Goal: Task Accomplishment & Management: Complete application form

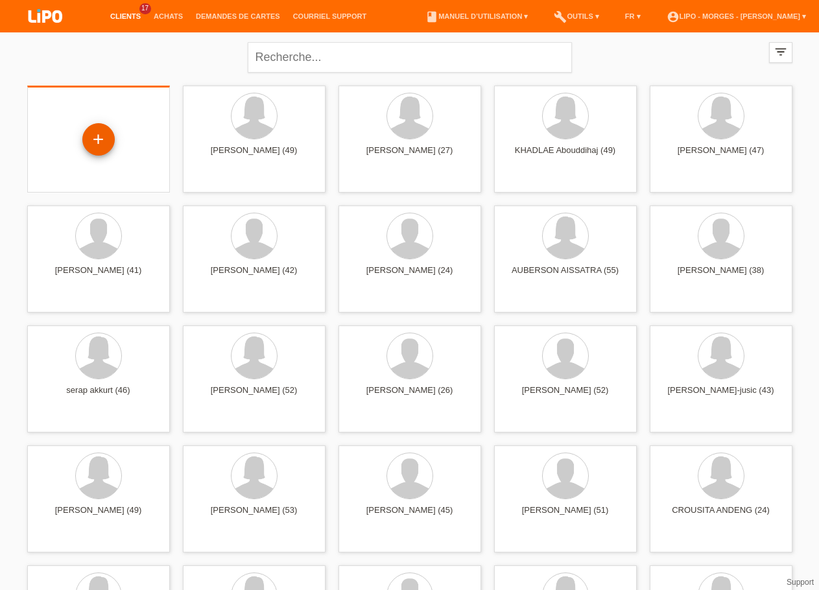
click at [89, 139] on div "+" at bounding box center [98, 139] width 32 height 32
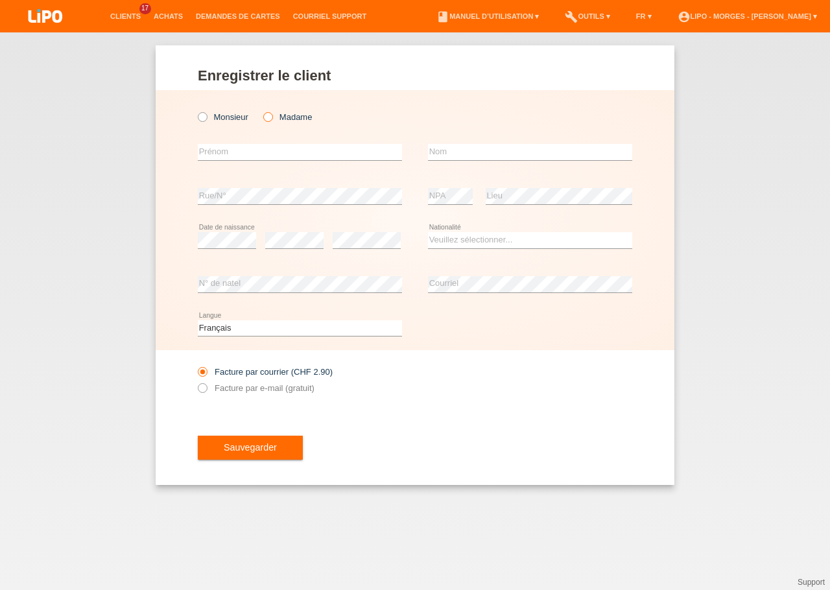
click at [276, 119] on label "Madame" at bounding box center [287, 117] width 49 height 10
click at [272, 119] on input "Madame" at bounding box center [267, 116] width 8 height 8
radio input "true"
click at [257, 146] on input "text" at bounding box center [300, 152] width 204 height 16
click at [257, 154] on input "text" at bounding box center [300, 152] width 204 height 16
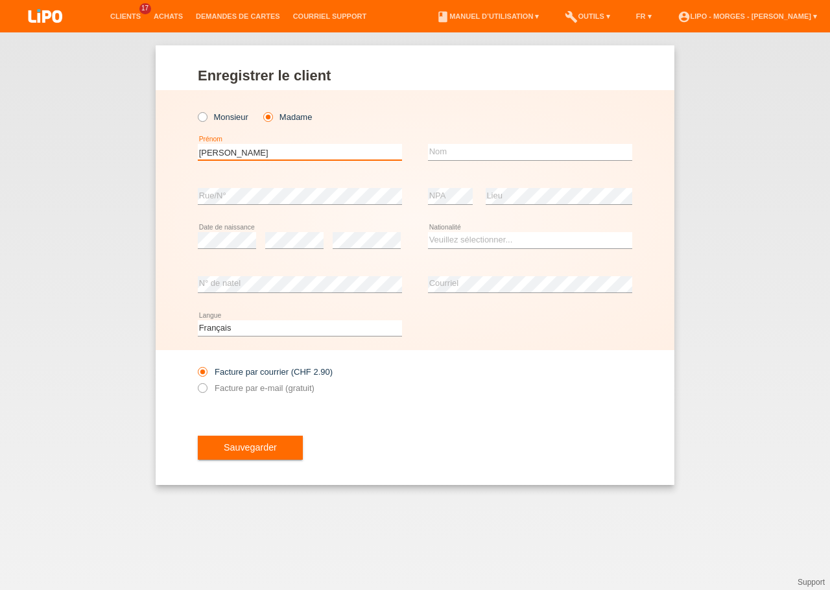
type input "[PERSON_NAME]"
click at [485, 156] on input "text" at bounding box center [530, 152] width 204 height 16
type input "bermudez"
click at [428, 232] on select "Veuillez sélectionner... Suisse Allemagne Autriche Liechtenstein ------------ A…" at bounding box center [530, 240] width 204 height 16
select select "ES"
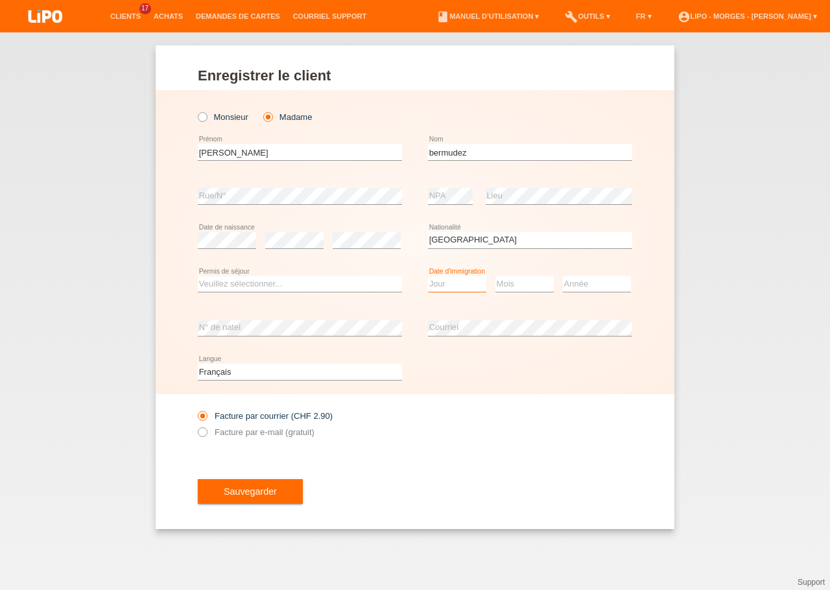
click at [428, 276] on select "Jour 01 02 03 04 05 06 07 08 09 10 11" at bounding box center [457, 284] width 58 height 16
select select "24"
click at [495, 276] on select "Mois 01 02 03 04 05 06 07 08 09 10 11" at bounding box center [524, 284] width 58 height 16
select select "02"
click at [563, 276] on select "Année 2025 2024 2023 2022 2021 2020 2019 2018 2017 2016 2015 2014 2013 2012 201…" at bounding box center [597, 284] width 68 height 16
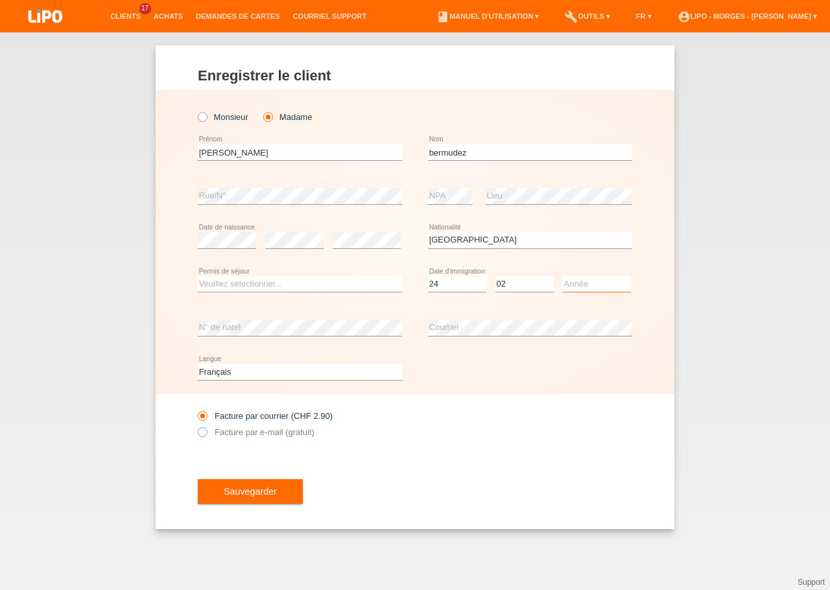
select select "2022"
click at [233, 432] on label "Facture par e-mail (gratuit)" at bounding box center [256, 432] width 117 height 10
click at [206, 432] on input "Facture par e-mail (gratuit)" at bounding box center [202, 435] width 8 height 16
radio input "true"
click at [248, 489] on button "Sauvegarder" at bounding box center [250, 491] width 105 height 25
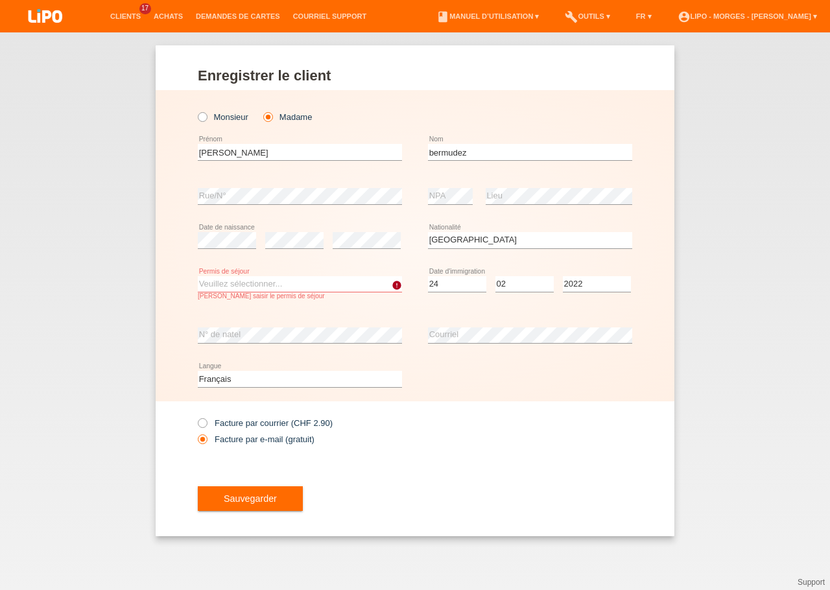
click at [198, 276] on select "Veuillez sélectionner... C B B - Statut de réfugié Autre" at bounding box center [300, 284] width 204 height 16
select select "B"
click at [0, 0] on option "B" at bounding box center [0, 0] width 0 height 0
drag, startPoint x: 256, startPoint y: 494, endPoint x: 397, endPoint y: 514, distance: 142.7
click at [255, 496] on button "Sauvegarder" at bounding box center [250, 498] width 105 height 25
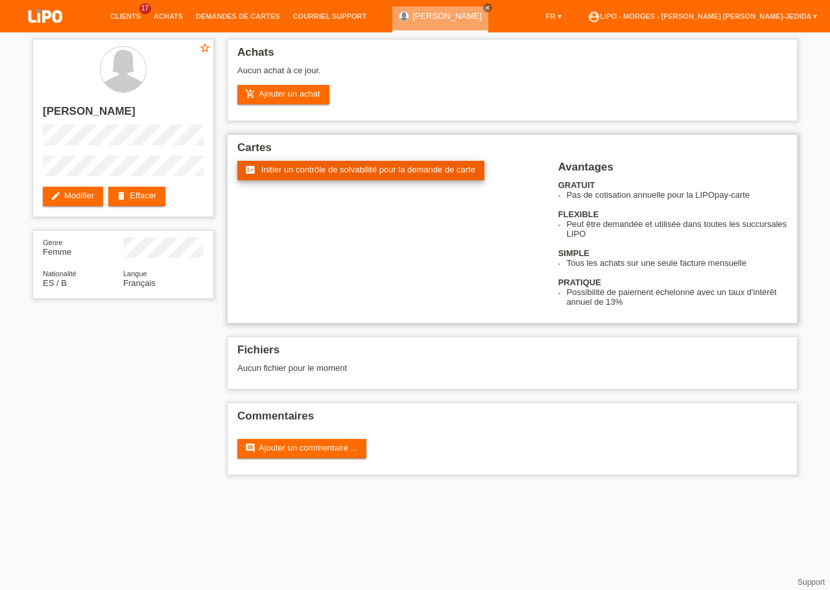
click at [326, 174] on span "Initier un contrôle de solvabilité pour la demande de carte" at bounding box center [368, 170] width 214 height 10
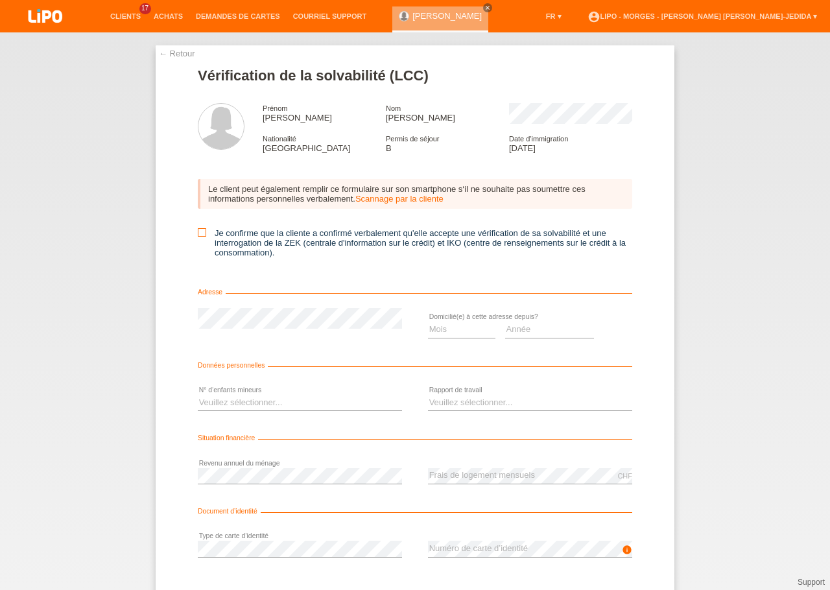
click at [198, 237] on icon at bounding box center [202, 232] width 8 height 8
click at [198, 237] on input "Je confirme que la cliente a confirmé verbalement qu'elle accepte une vérificat…" at bounding box center [202, 232] width 8 height 8
checkbox input "true"
click at [428, 321] on select "Mois 01 02 03 04 05 06 07 08 09 10" at bounding box center [461, 329] width 67 height 16
select select "10"
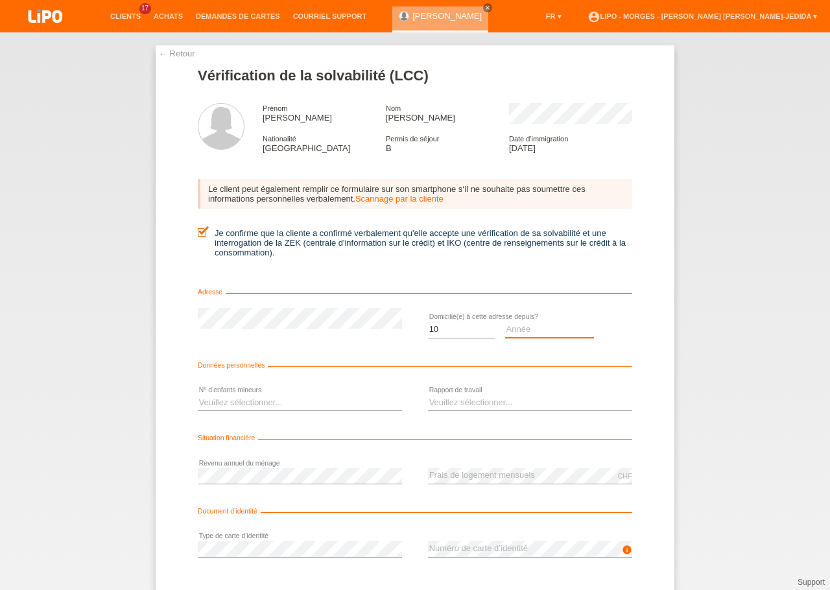
click at [505, 321] on select "Année 2025 2024 2023 2022 2021 2020 2019 2018 2017 2016 2015 2014 2013 2012 201…" at bounding box center [549, 329] width 89 height 16
select select "2024"
click at [198, 395] on select "Veuillez sélectionner... 0 1 2 3 4 5 6 7 8 9" at bounding box center [300, 403] width 204 height 16
select select "0"
click at [0, 0] on option "0" at bounding box center [0, 0] width 0 height 0
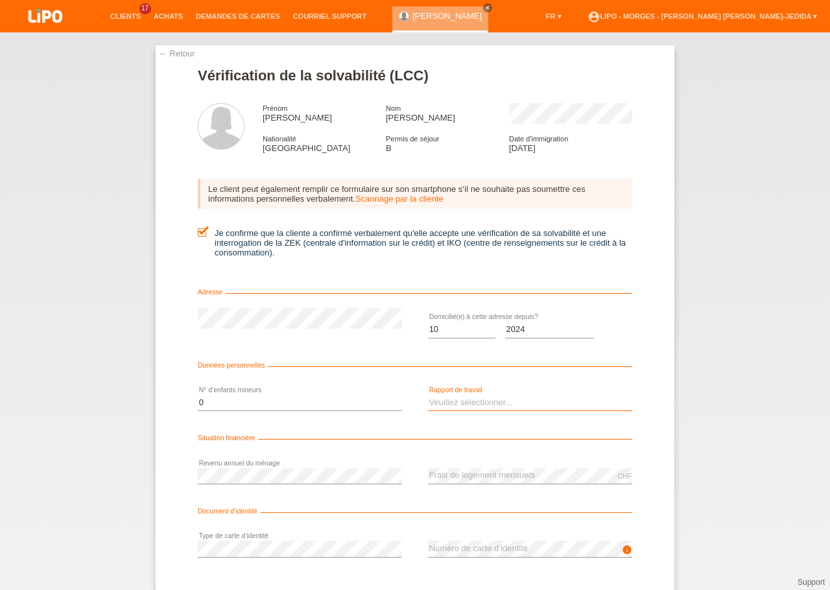
click at [428, 395] on select "Veuillez sélectionner... A durée indéterminée A durée déterminée Apprenti/étudi…" at bounding box center [530, 403] width 204 height 16
click at [0, 0] on option "Sans activité lucrative" at bounding box center [0, 0] width 0 height 0
click at [428, 395] on select "Veuillez sélectionner... A durée indéterminée A durée déterminée Apprenti/étudi…" at bounding box center [530, 403] width 204 height 16
select select "UNLIMITED"
click at [0, 0] on option "A durée indéterminée" at bounding box center [0, 0] width 0 height 0
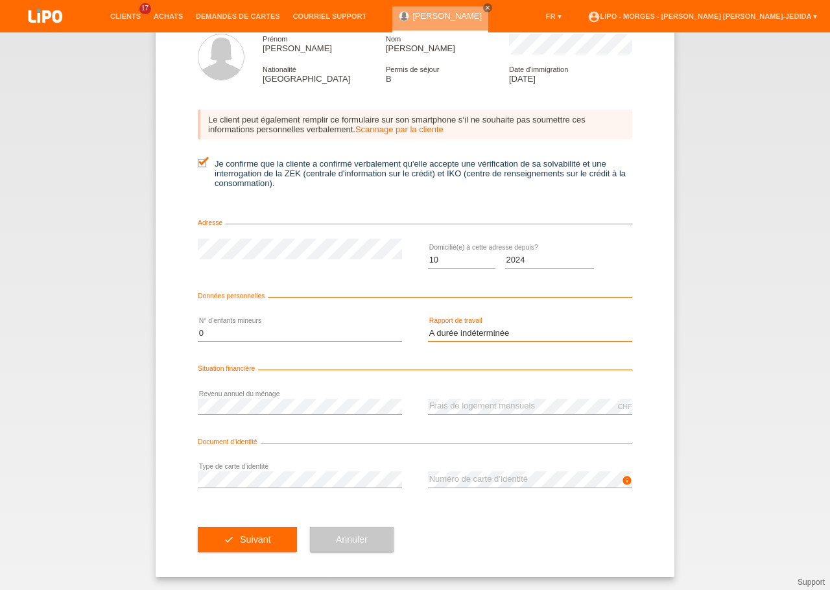
click at [428, 325] on select "Veuillez sélectionner... A durée indéterminée A durée déterminée Apprenti/étudi…" at bounding box center [530, 333] width 204 height 16
click at [321, 322] on div "Veuillez sélectionner... 0 1 2 3 4 5 6 7 8 9 error N° d‘enfants mineurs" at bounding box center [300, 334] width 204 height 44
click at [220, 535] on button "check Suivant" at bounding box center [247, 539] width 99 height 25
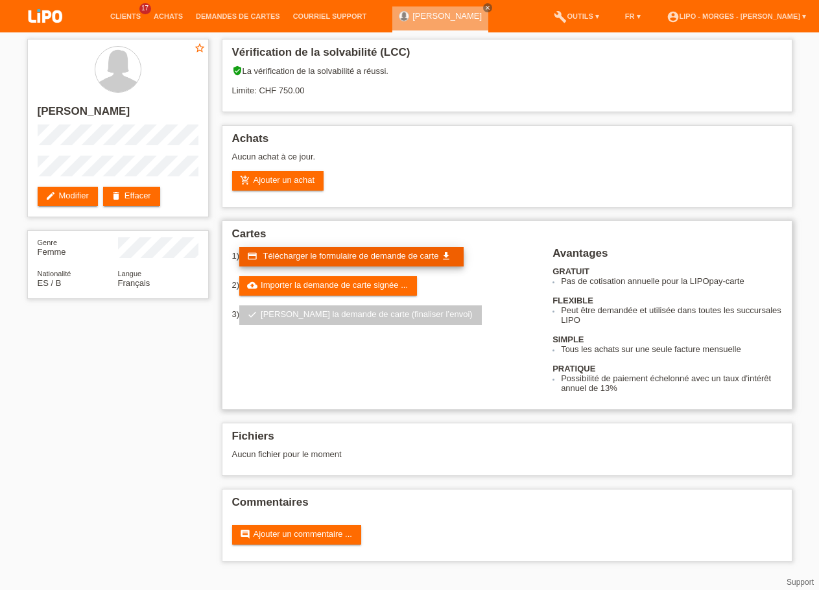
click at [344, 259] on span "Télécharger le formulaire de demande de carte" at bounding box center [351, 256] width 176 height 10
drag, startPoint x: 341, startPoint y: 294, endPoint x: 443, endPoint y: 293, distance: 102.4
click at [343, 294] on link "cloud_upload Importer la demande de carte signée ..." at bounding box center [328, 285] width 178 height 19
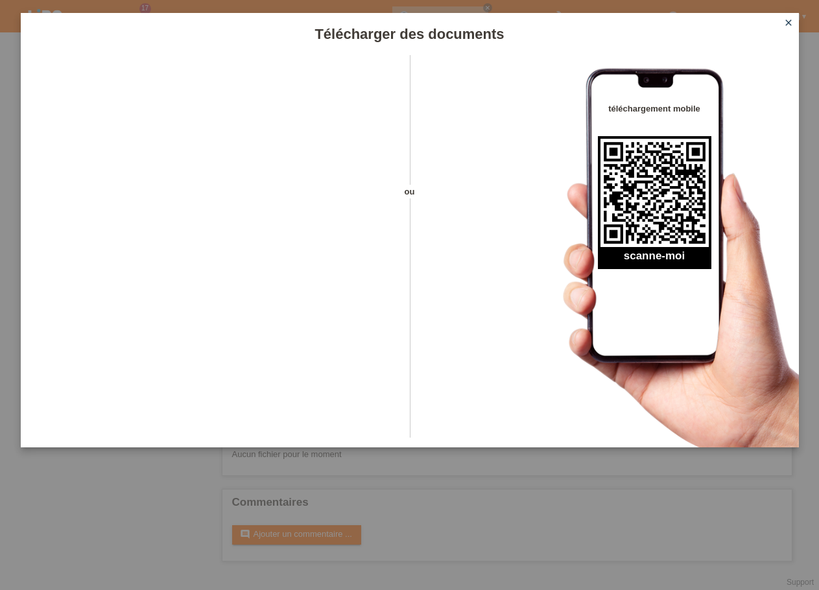
click at [789, 23] on icon "close" at bounding box center [788, 23] width 10 height 10
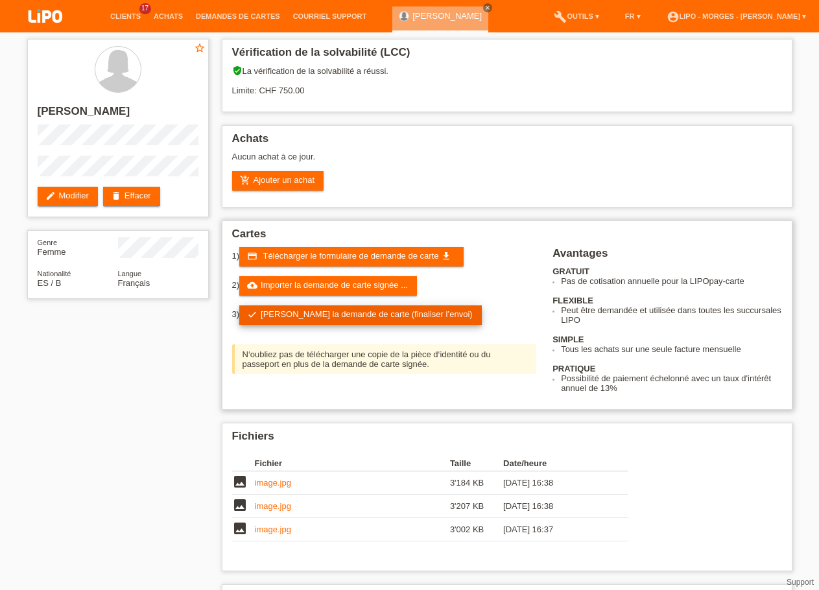
click at [414, 322] on link "check Soumettre la demande de carte (finaliser l’envoi)" at bounding box center [360, 314] width 242 height 19
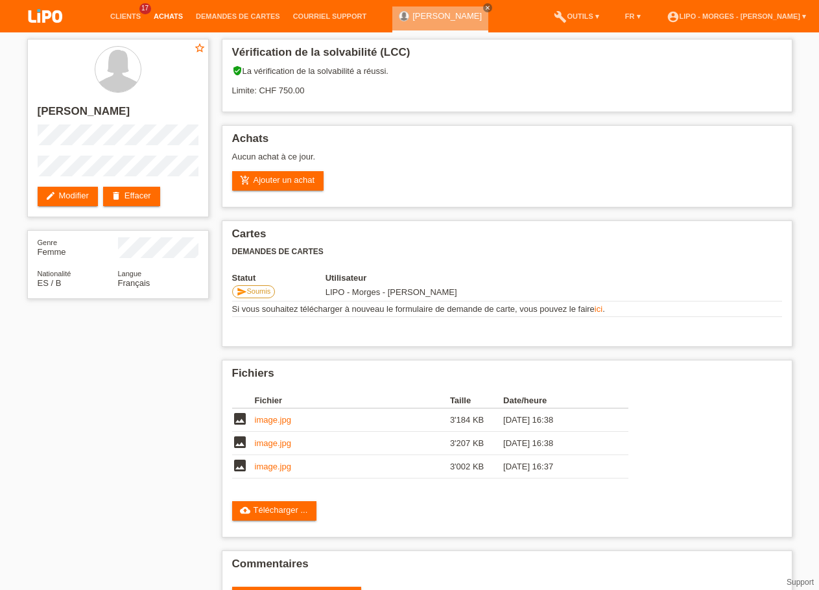
click at [170, 18] on link "Achats" at bounding box center [168, 16] width 42 height 8
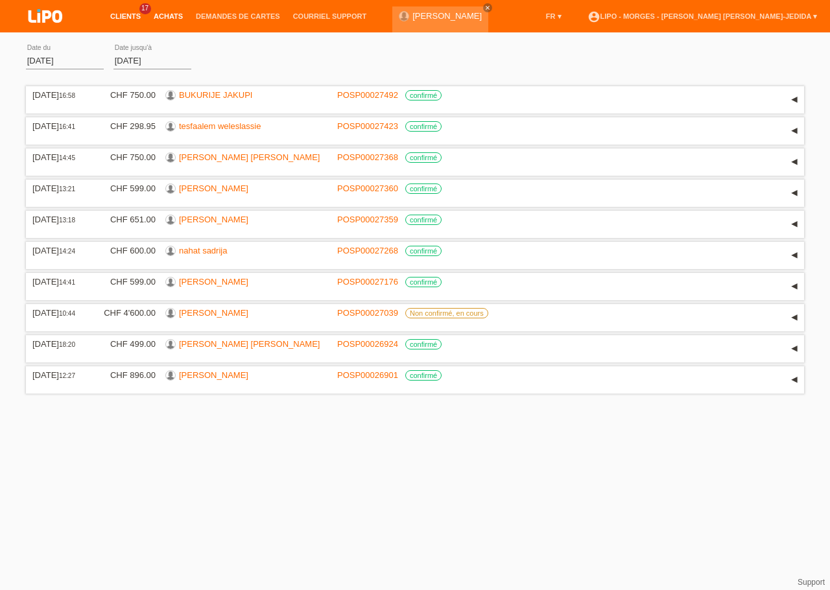
click at [123, 14] on link "Clients" at bounding box center [125, 16] width 43 height 8
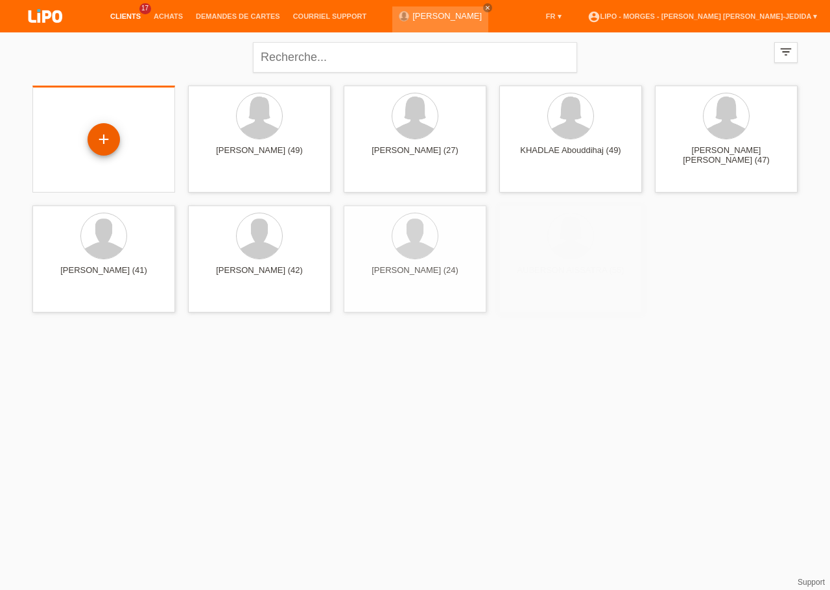
click at [115, 142] on div "+" at bounding box center [104, 139] width 32 height 32
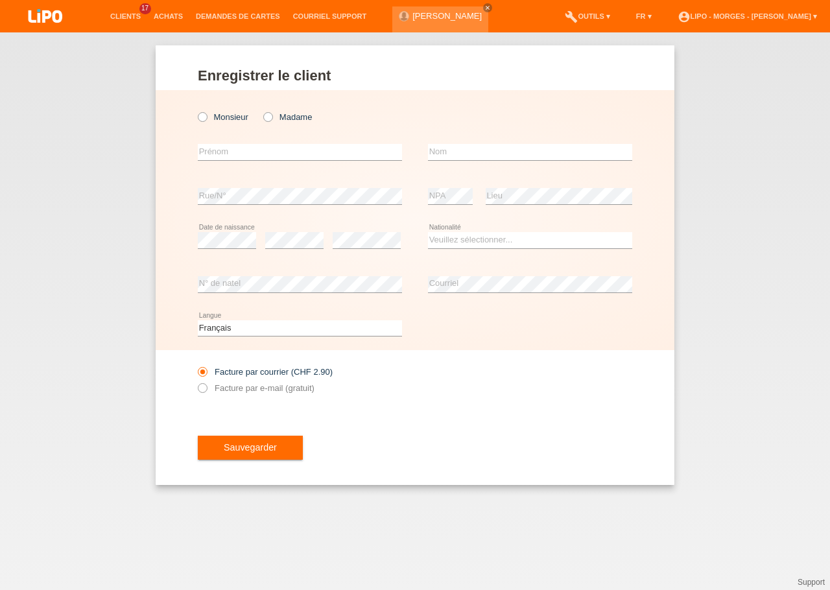
drag, startPoint x: 229, startPoint y: 113, endPoint x: 228, endPoint y: 130, distance: 16.9
click at [228, 113] on label "Monsieur" at bounding box center [223, 117] width 51 height 10
click at [206, 113] on input "Monsieur" at bounding box center [202, 116] width 8 height 8
radio input "true"
click at [226, 154] on input "text" at bounding box center [300, 152] width 204 height 16
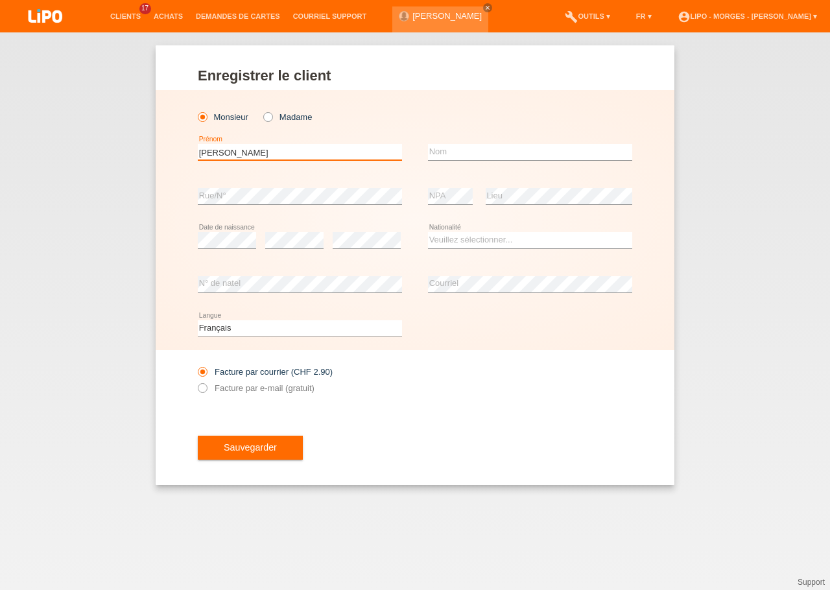
type input "[PERSON_NAME]"
click at [458, 152] on input "text" at bounding box center [530, 152] width 204 height 16
type input "J"
type input "KHOUMSSI"
click at [428, 232] on select "Veuillez sélectionner... [GEOGRAPHIC_DATA] [GEOGRAPHIC_DATA] [GEOGRAPHIC_DATA] …" at bounding box center [530, 240] width 204 height 16
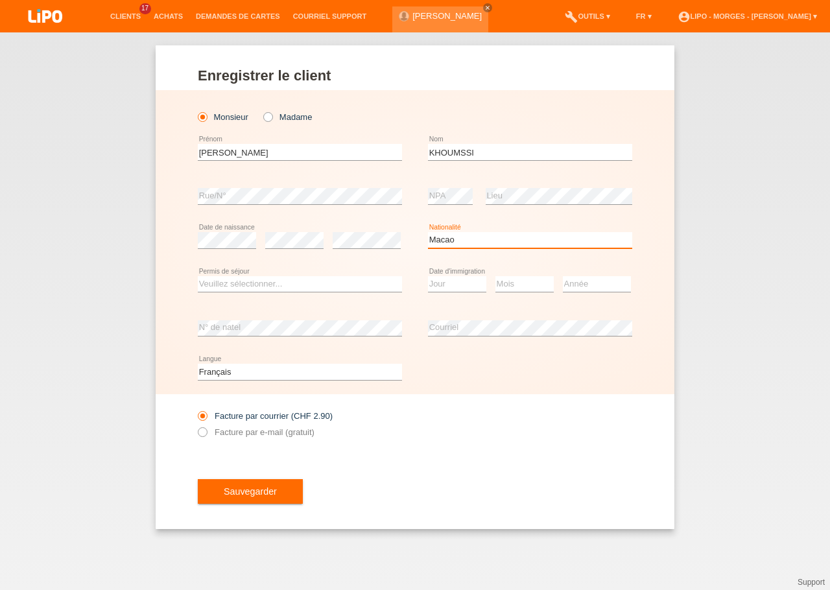
click at [428, 232] on select "Veuillez sélectionner... [GEOGRAPHIC_DATA] [GEOGRAPHIC_DATA] [GEOGRAPHIC_DATA] …" at bounding box center [530, 240] width 204 height 16
select select "MA"
click at [198, 276] on select "Veuillez sélectionner... C B B - Statut de réfugié Autre" at bounding box center [300, 284] width 204 height 16
select select "C"
click at [0, 0] on option "C" at bounding box center [0, 0] width 0 height 0
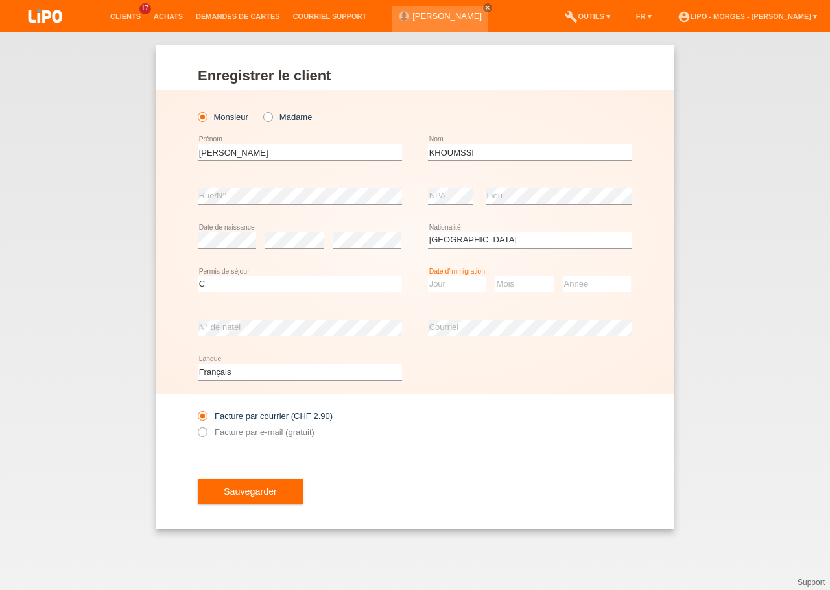
click at [428, 276] on select "Jour 01 02 03 04 05 06 07 08 09 10 11" at bounding box center [457, 284] width 58 height 16
select select "16"
drag, startPoint x: 546, startPoint y: 285, endPoint x: 539, endPoint y: 286, distance: 6.5
click at [495, 276] on select "Mois 01 02 03 04 05 06 07 08 09 10 11" at bounding box center [524, 284] width 58 height 16
click at [525, 288] on select "Mois 01 02 03 04 05 06 07 08 09 10 11" at bounding box center [524, 284] width 58 height 16
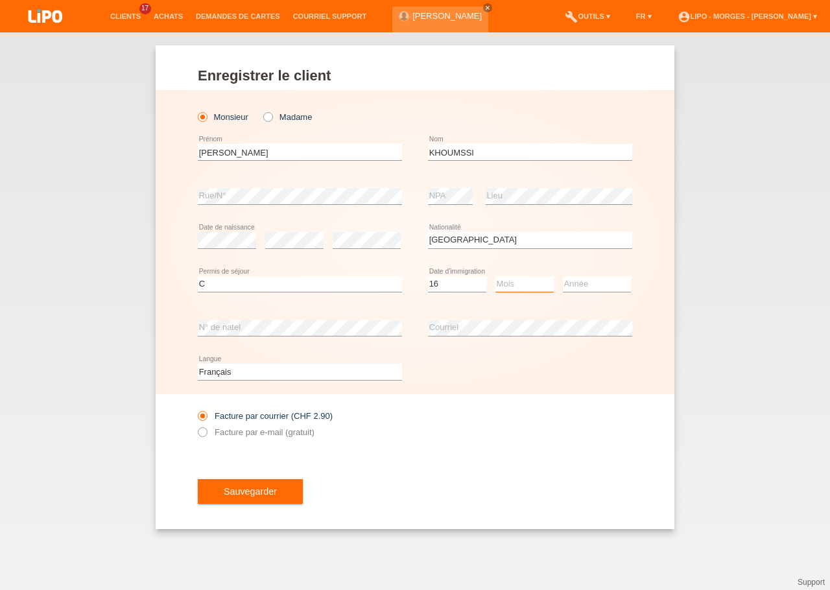
click at [495, 276] on select "Mois 01 02 03 04 05 06 07 08 09 10 11" at bounding box center [524, 284] width 58 height 16
select select "07"
click at [0, 0] on option "07" at bounding box center [0, 0] width 0 height 0
click at [563, 276] on select "Année 2025 2024 2023 2022 2021 2020 2019 2018 2017 2016 2015 2014 2013 2012 201…" at bounding box center [597, 284] width 68 height 16
select select "1998"
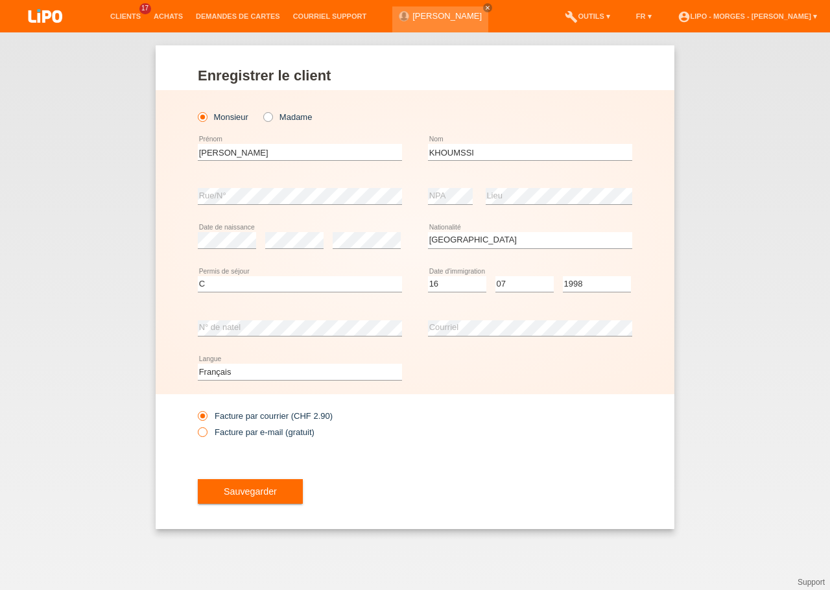
click at [300, 433] on label "Facture par e-mail (gratuit)" at bounding box center [256, 432] width 117 height 10
click at [206, 433] on input "Facture par e-mail (gratuit)" at bounding box center [202, 435] width 8 height 16
radio input "true"
click at [266, 496] on span "Sauvegarder" at bounding box center [250, 491] width 53 height 10
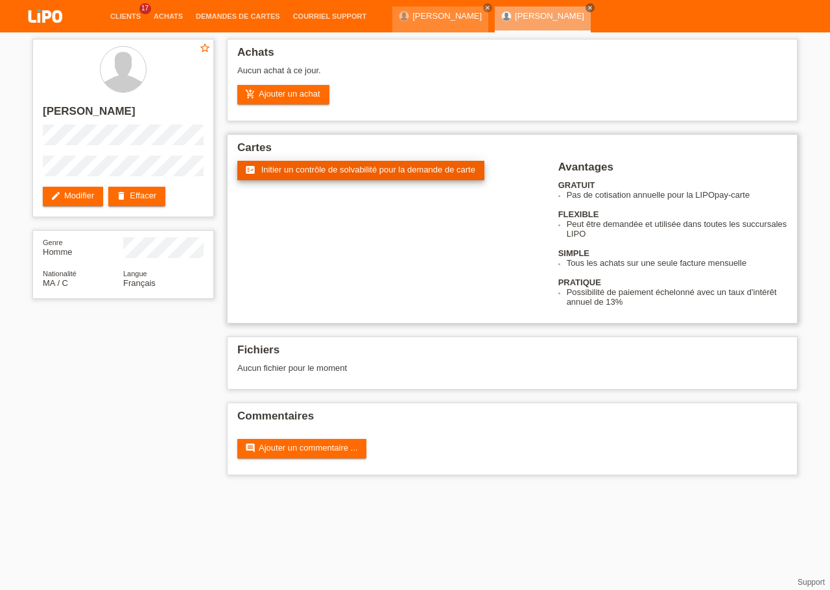
click at [290, 167] on span "Initier un contrôle de solvabilité pour la demande de carte" at bounding box center [368, 170] width 214 height 10
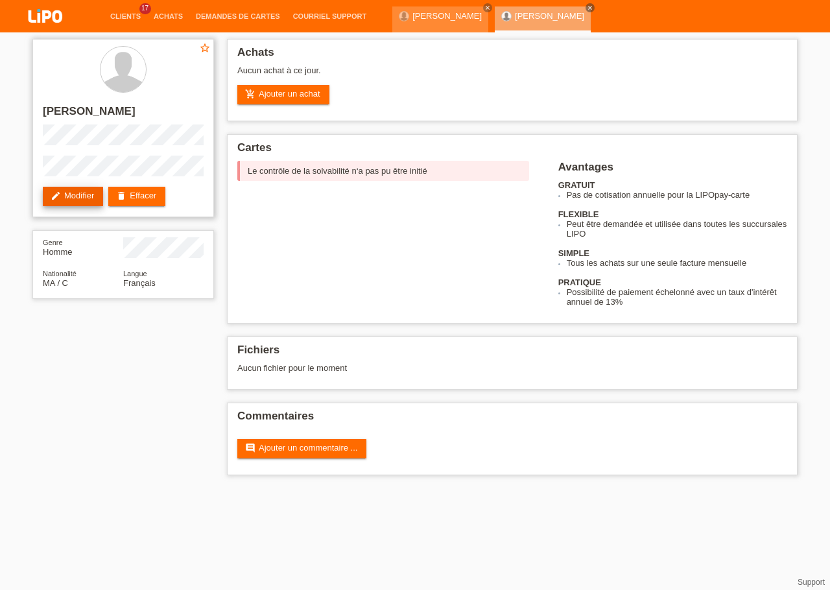
click at [81, 193] on link "edit Modifier" at bounding box center [73, 196] width 60 height 19
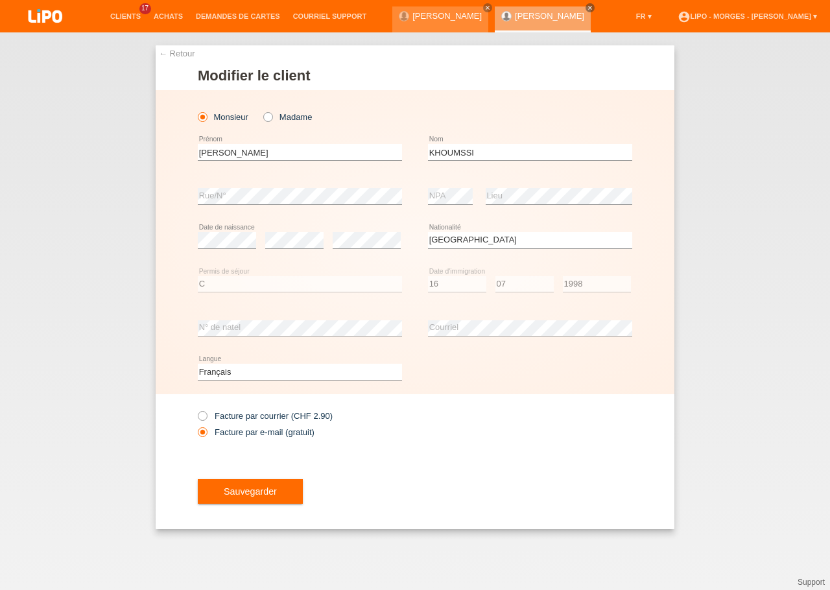
select select "MA"
select select "C"
select select "16"
select select "07"
select select "1998"
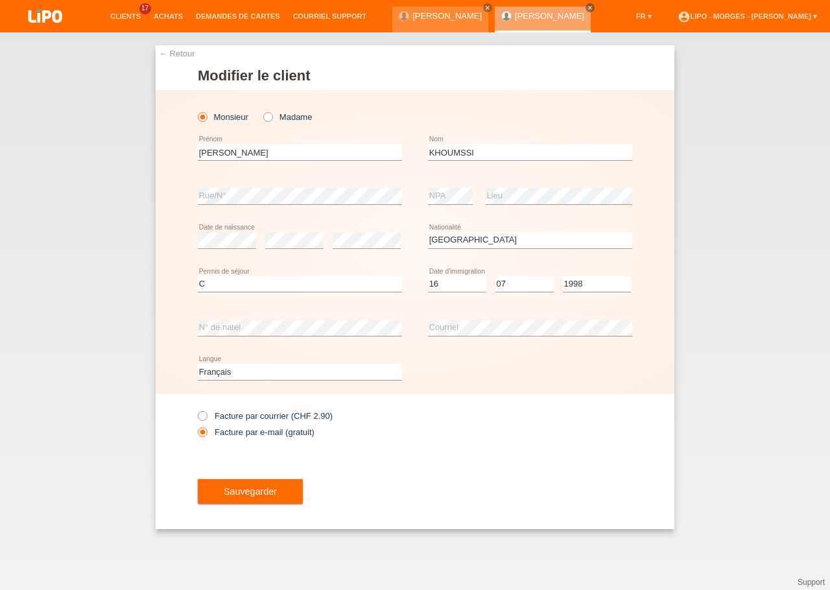
click at [477, 211] on div "error NPA error [GEOGRAPHIC_DATA]" at bounding box center [530, 196] width 204 height 44
click at [246, 490] on span "Sauvegarder" at bounding box center [250, 491] width 53 height 10
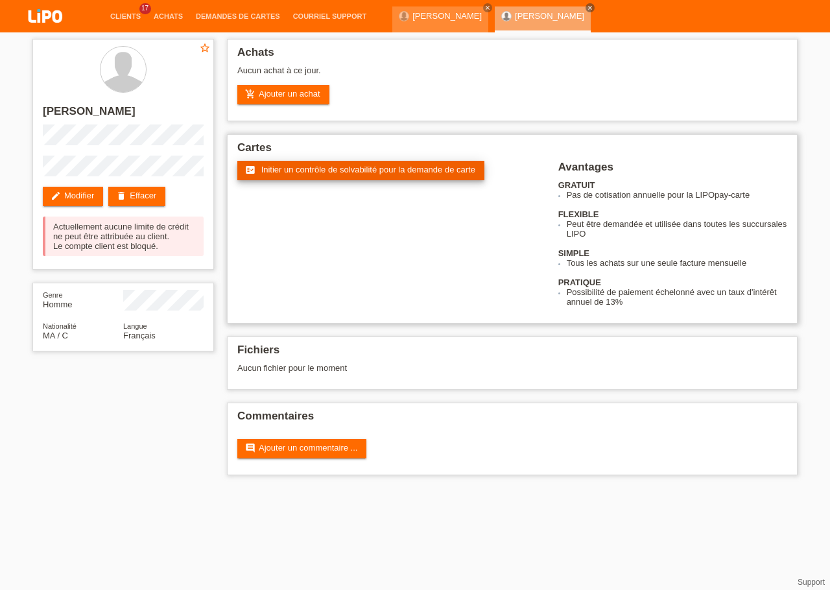
click at [283, 179] on link "fact_check Initier un contrôle de solvabilité pour la demande de carte" at bounding box center [360, 170] width 247 height 19
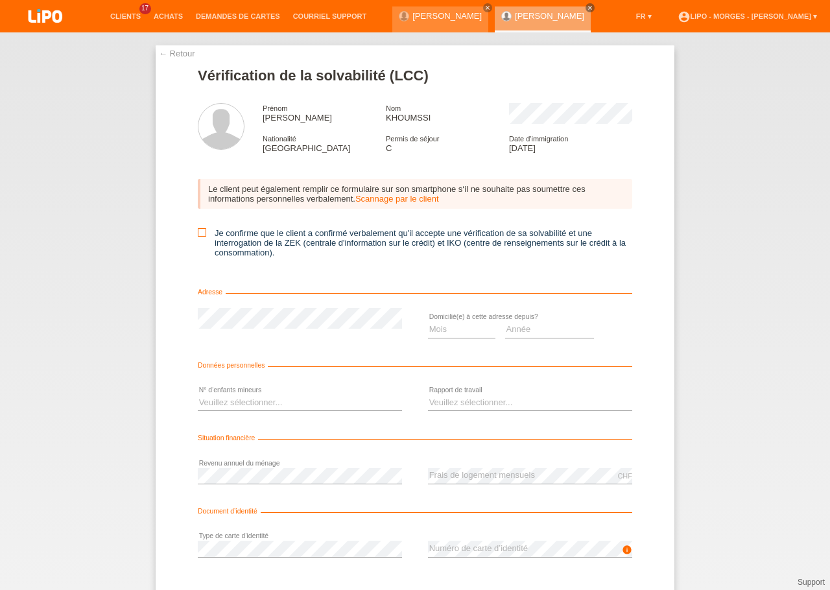
click at [198, 235] on icon at bounding box center [202, 232] width 8 height 8
click at [198, 235] on input "Je confirme que le client a confirmé verbalement qu'il accepte une vérification…" at bounding box center [202, 232] width 8 height 8
checkbox input "true"
click at [428, 321] on select "Mois 01 02 03 04 05 06 07 08 09 10" at bounding box center [461, 329] width 67 height 16
select select "09"
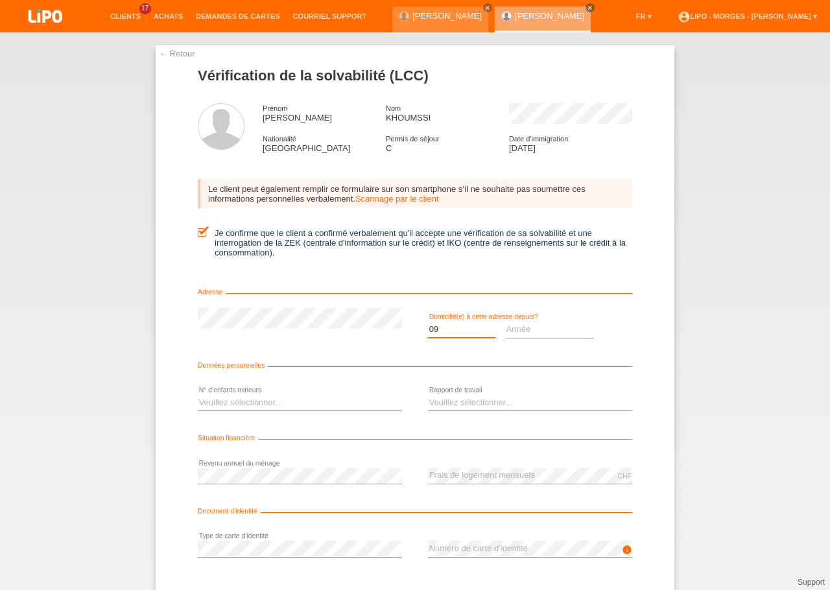
click at [0, 0] on option "09" at bounding box center [0, 0] width 0 height 0
click at [505, 321] on select "Année 2025 2024 2023 2022 2021 2020 2019 2018 2017 2016 2015 2014 2013 2012 201…" at bounding box center [549, 329] width 89 height 16
select select "2025"
click at [0, 0] on option "2025" at bounding box center [0, 0] width 0 height 0
click at [461, 411] on icon at bounding box center [530, 410] width 204 height 1
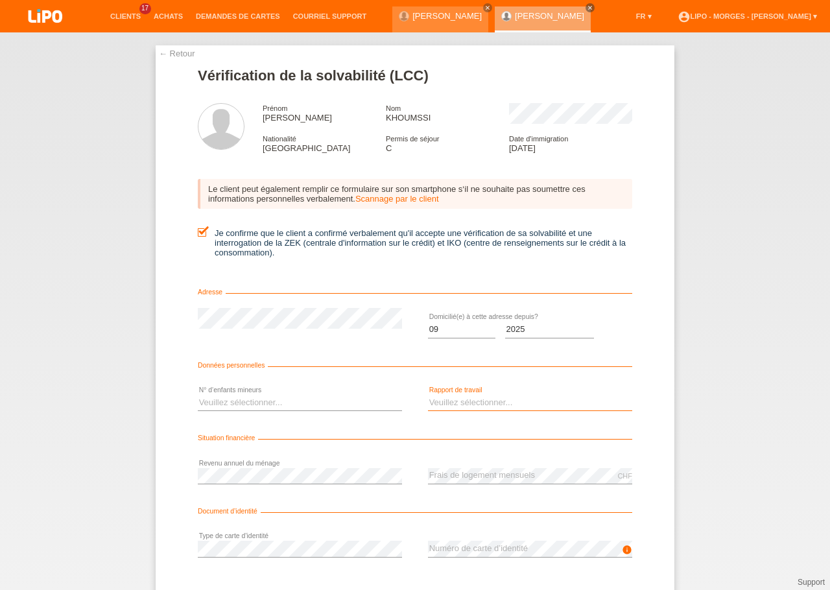
click at [428, 395] on select "Veuillez sélectionner... A durée indéterminée A durée déterminée Apprenti/étudi…" at bounding box center [530, 403] width 204 height 16
select select "UNLIMITED"
click at [0, 0] on option "A durée indéterminée" at bounding box center [0, 0] width 0 height 0
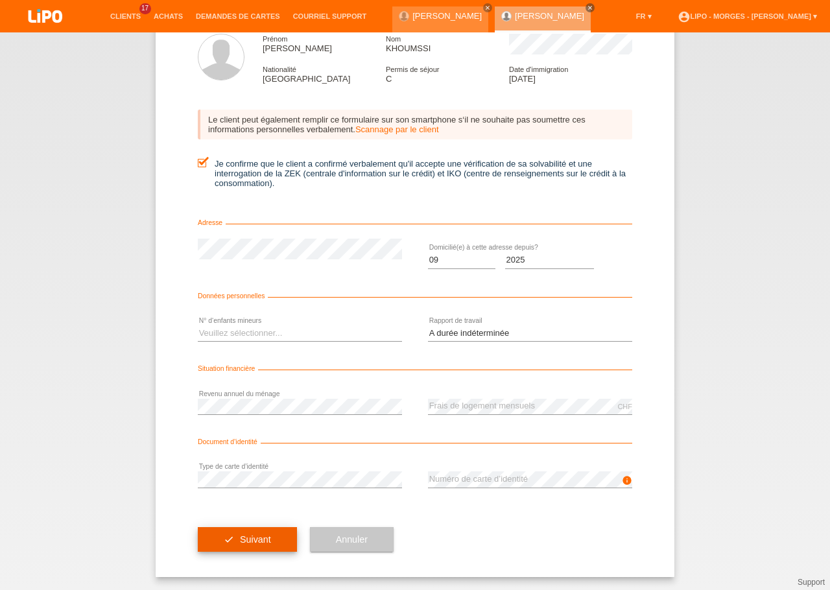
click at [211, 530] on button "check Suivant" at bounding box center [247, 539] width 99 height 25
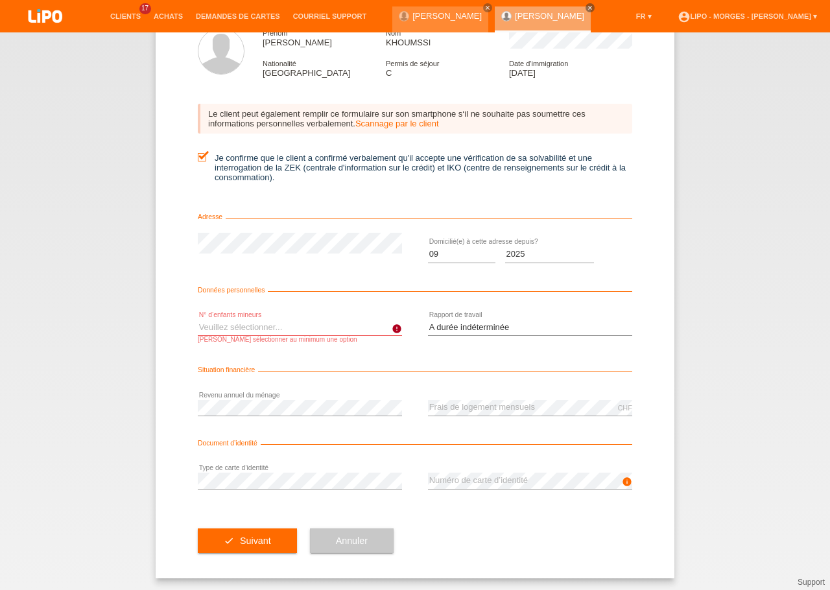
click at [198, 320] on select "Veuillez sélectionner... 0 1 2 3 4 5 6 7 8 9" at bounding box center [300, 328] width 204 height 16
select select "0"
click at [0, 0] on option "0" at bounding box center [0, 0] width 0 height 0
click at [242, 546] on span "Suivant" at bounding box center [255, 540] width 31 height 10
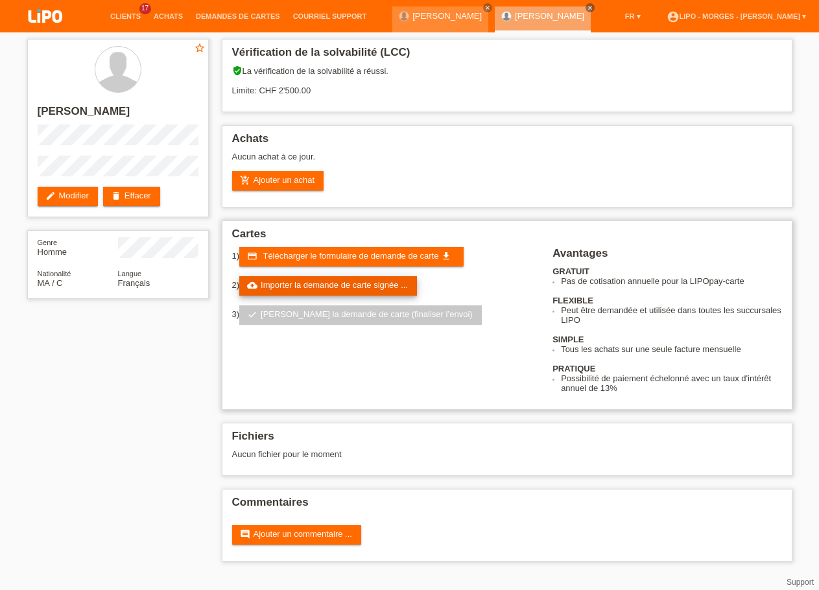
click at [290, 296] on link "cloud_upload Importer la demande de carte signée ..." at bounding box center [328, 285] width 178 height 19
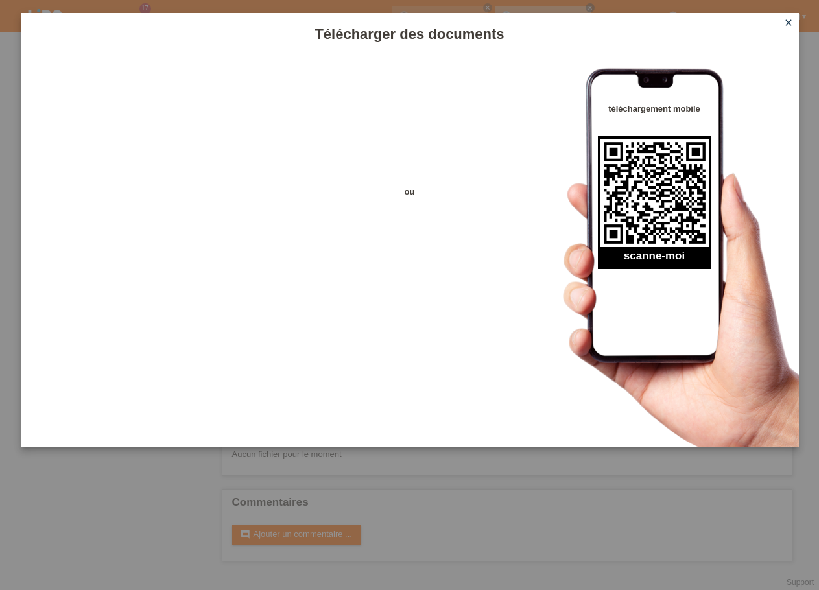
drag, startPoint x: 786, startPoint y: 18, endPoint x: 773, endPoint y: 25, distance: 14.8
click at [787, 18] on icon "close" at bounding box center [788, 23] width 10 height 10
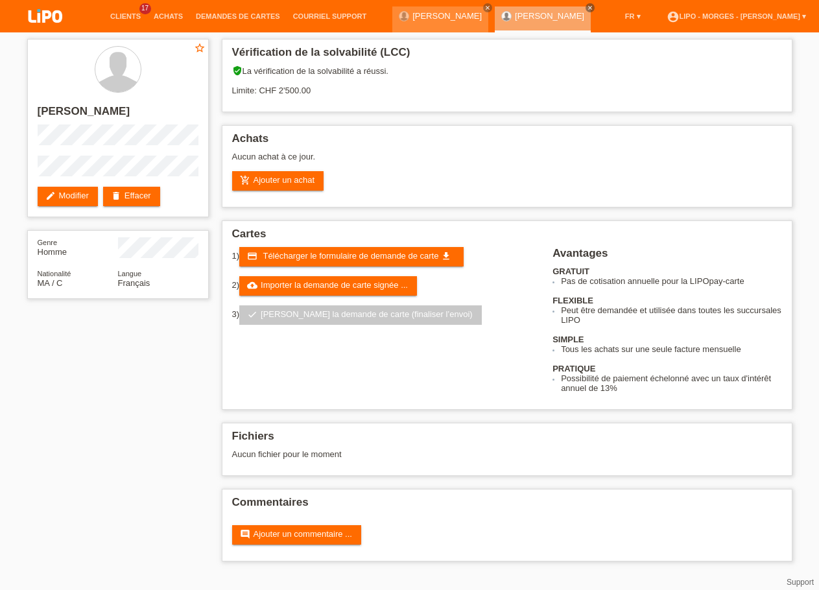
click at [307, 261] on span "Télécharger le formulaire de demande de carte" at bounding box center [351, 256] width 176 height 10
click at [304, 286] on link "cloud_upload Importer la demande de carte signée ..." at bounding box center [328, 285] width 178 height 19
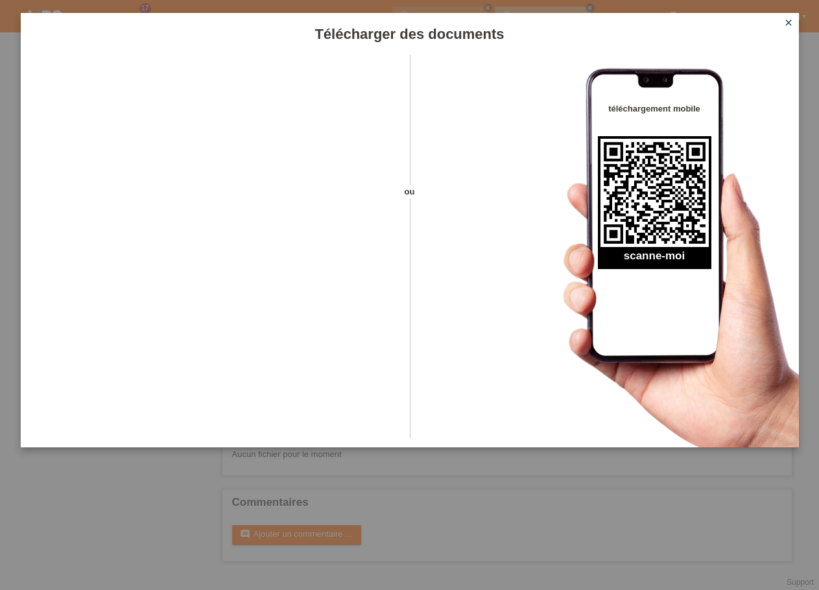
click at [788, 25] on icon "close" at bounding box center [788, 23] width 10 height 10
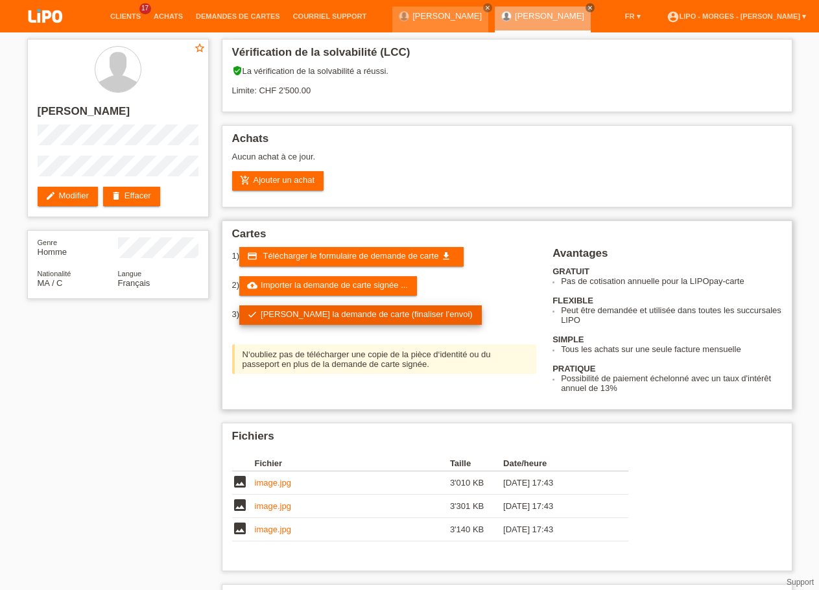
click at [260, 323] on link "check Soumettre la demande de carte (finaliser l’envoi)" at bounding box center [360, 314] width 242 height 19
